Goal: Task Accomplishment & Management: Manage account settings

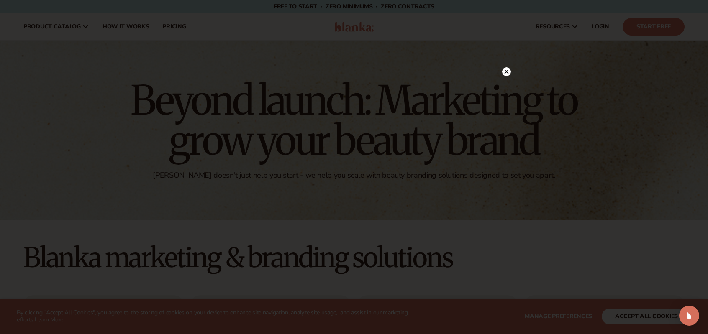
click at [506, 73] on circle at bounding box center [506, 71] width 9 height 9
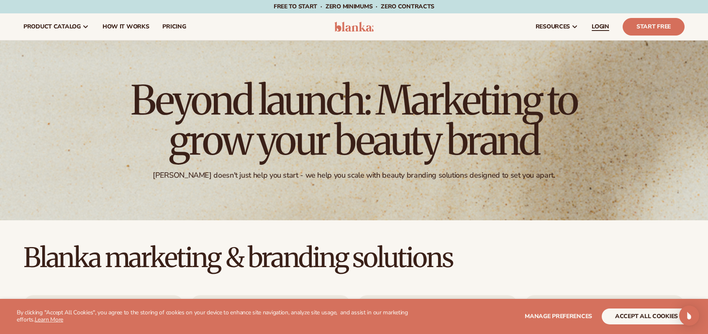
click at [602, 26] on span "LOGIN" at bounding box center [601, 26] width 18 height 7
click at [604, 25] on span "LOGIN" at bounding box center [601, 26] width 18 height 7
